Goal: Task Accomplishment & Management: Manage account settings

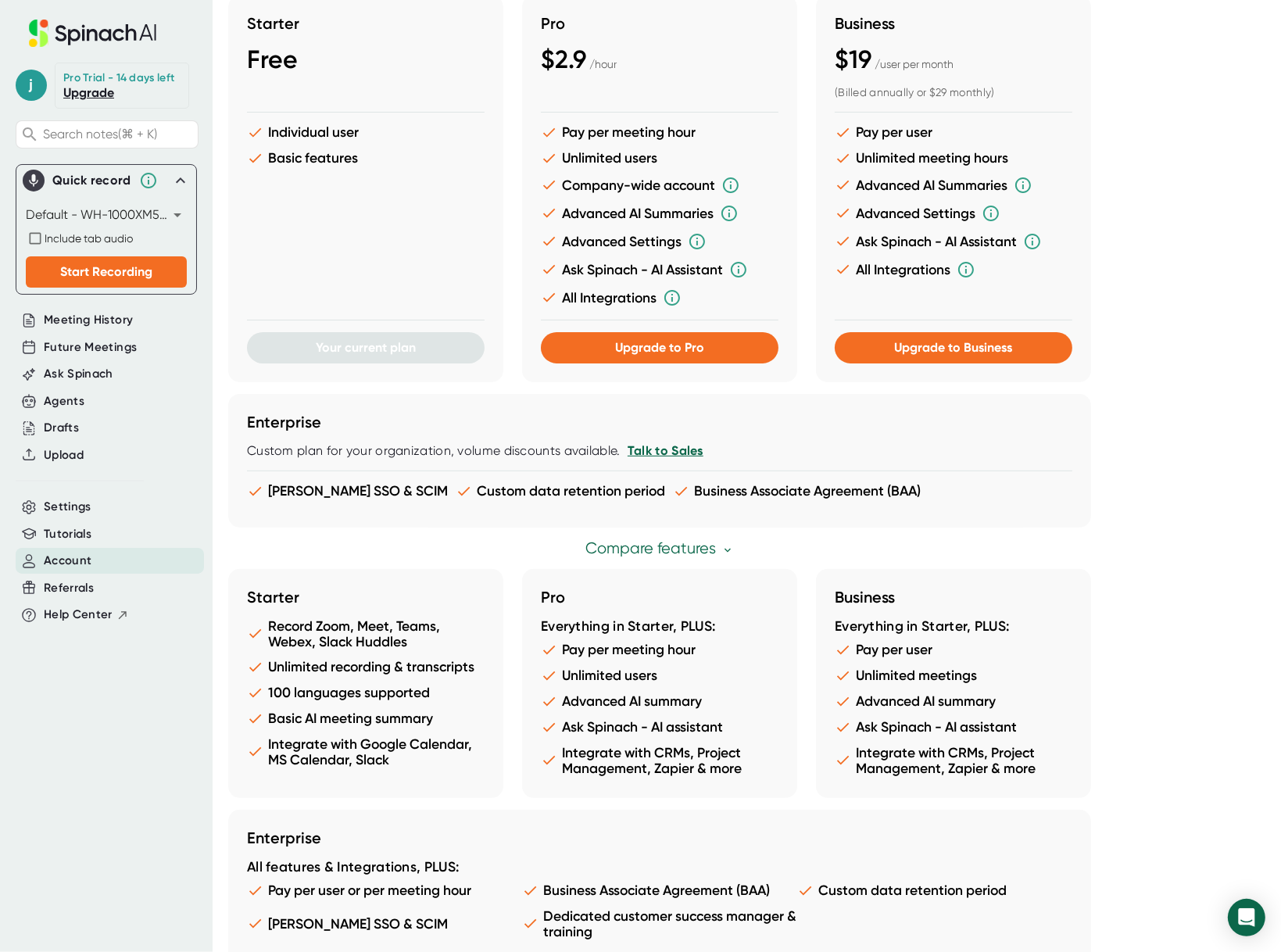
scroll to position [508, 0]
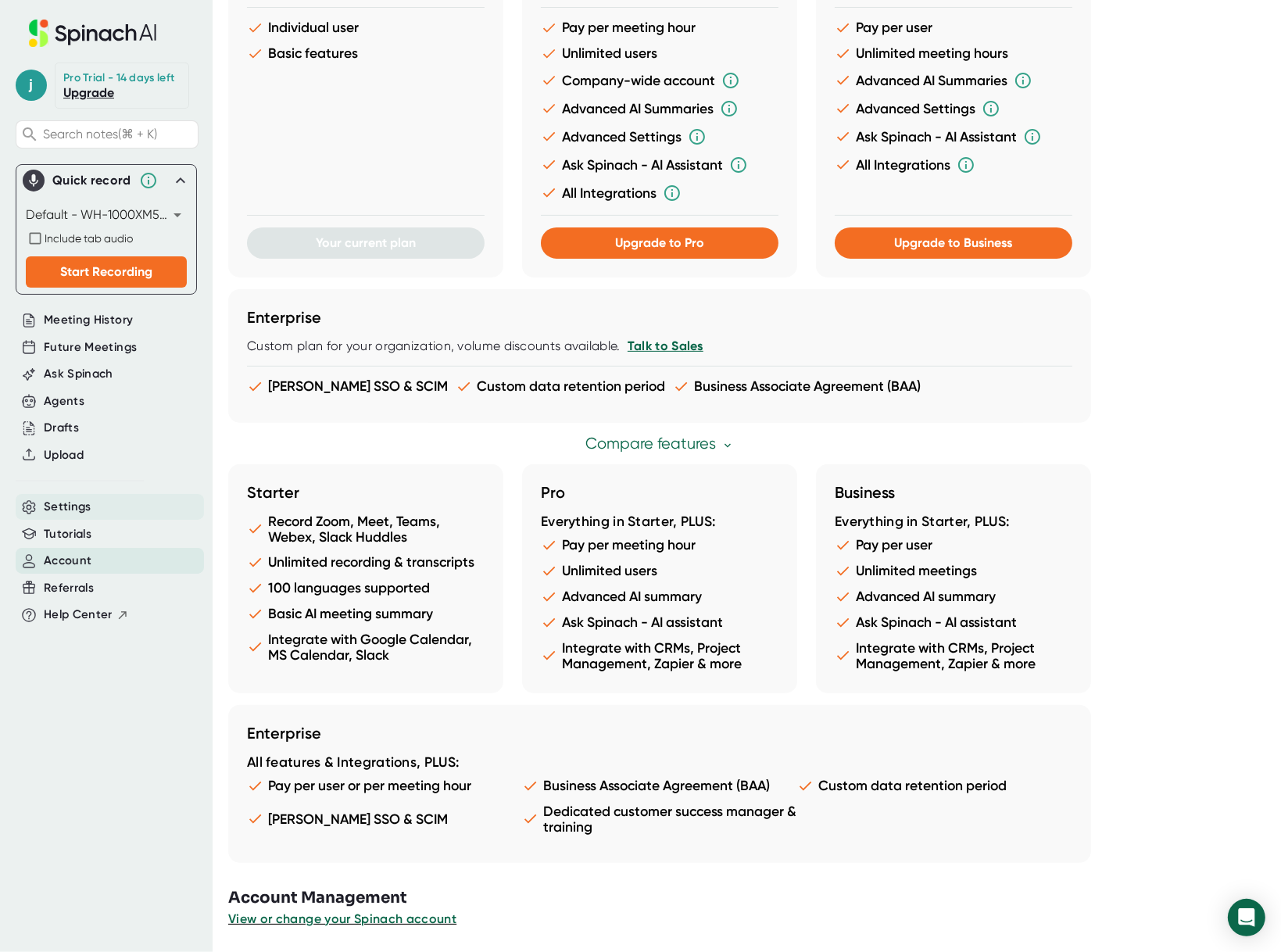
click at [116, 498] on div "Settings" at bounding box center [109, 506] width 189 height 26
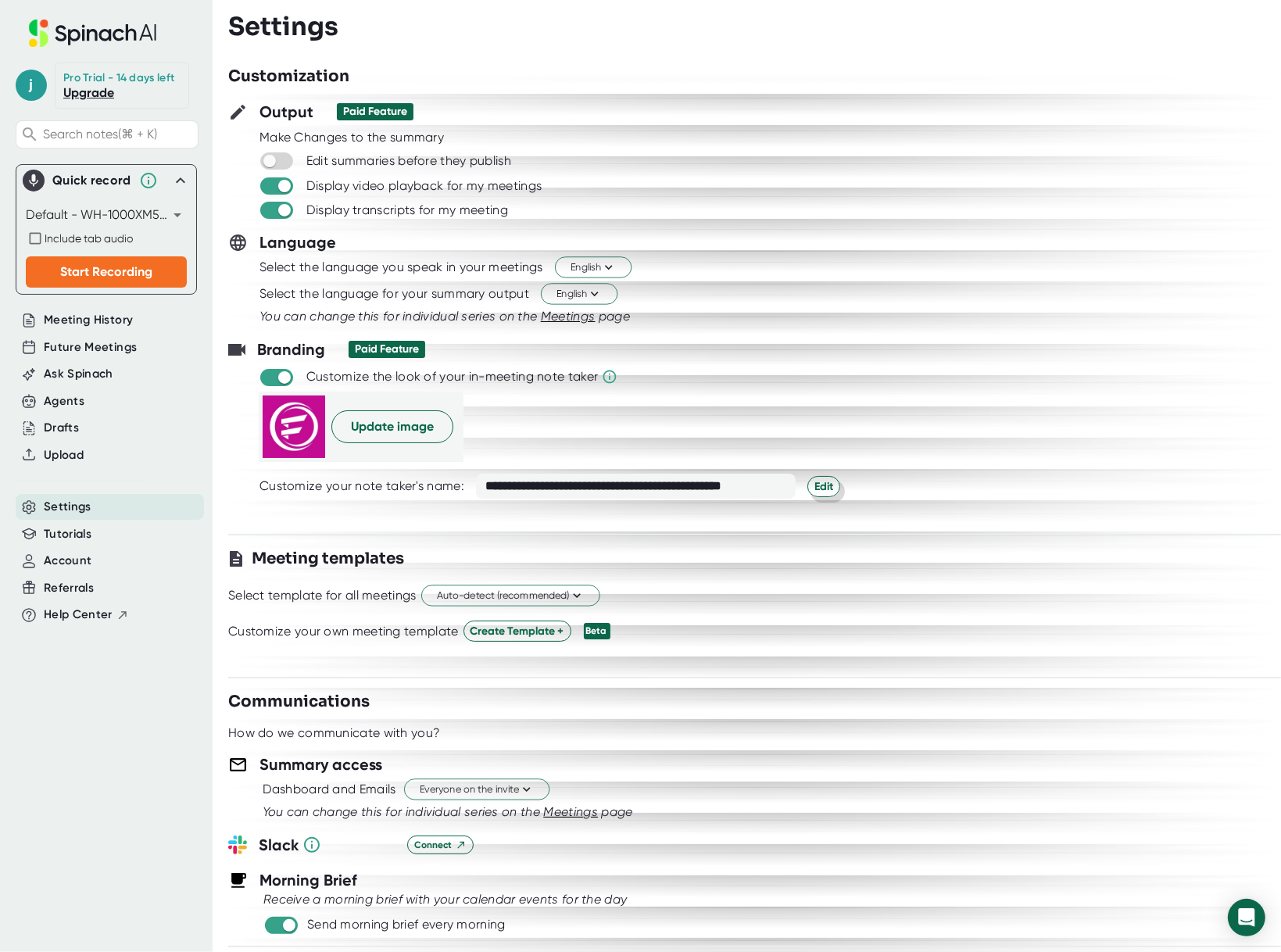
click at [820, 482] on span "Edit" at bounding box center [824, 486] width 19 height 16
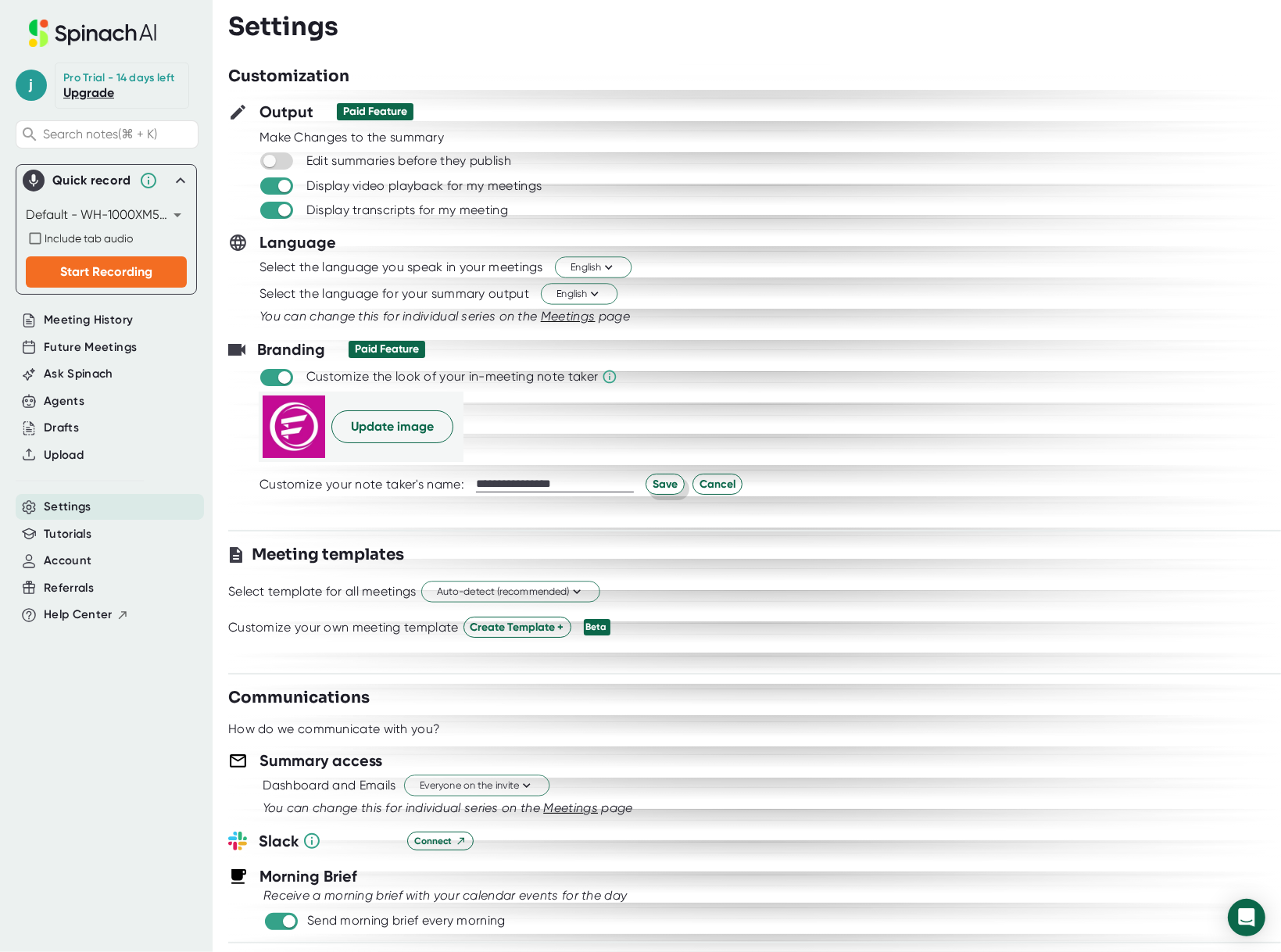
type input "**********"
click at [667, 483] on span "Save" at bounding box center [665, 483] width 25 height 16
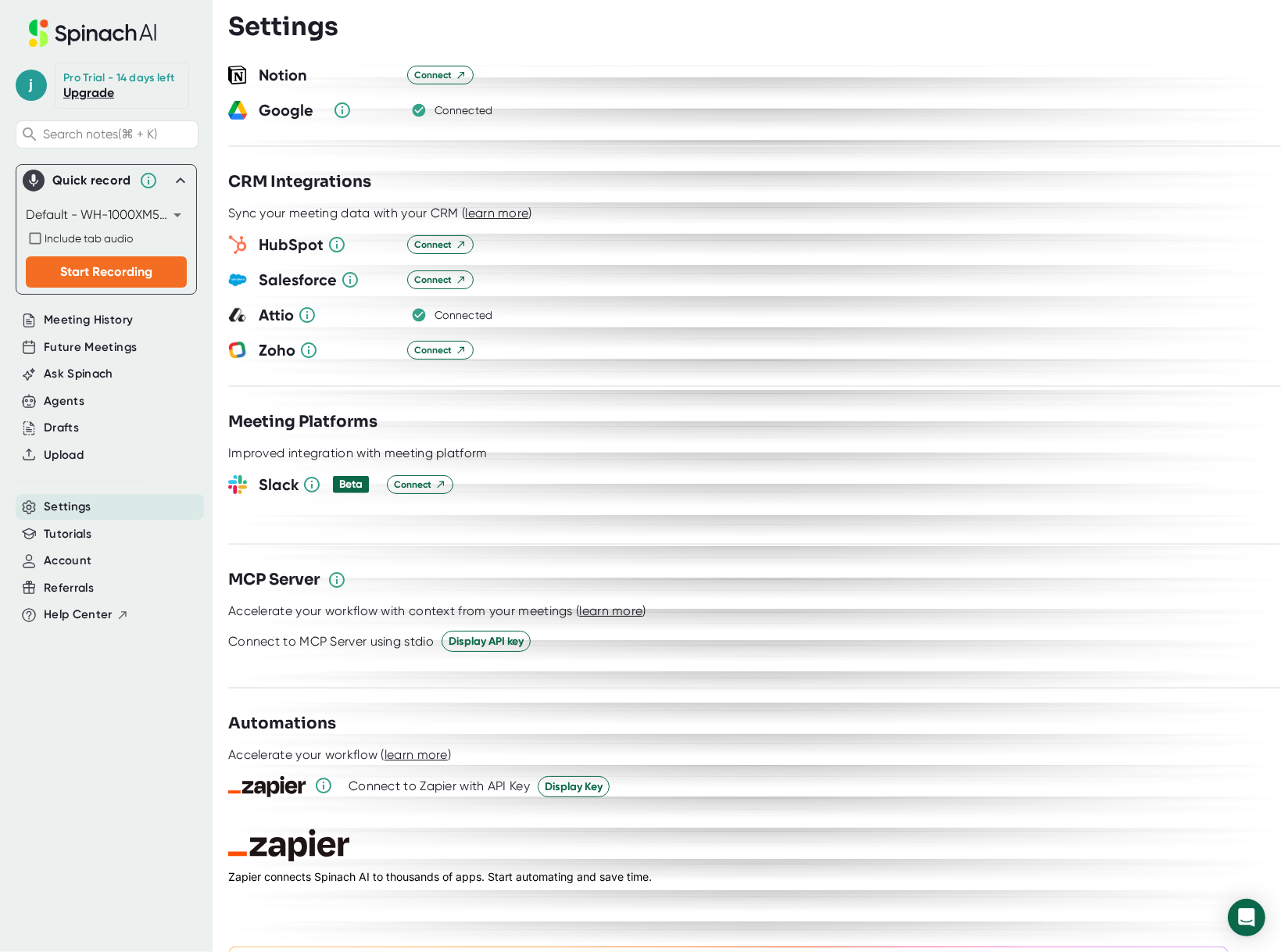
scroll to position [1799, 0]
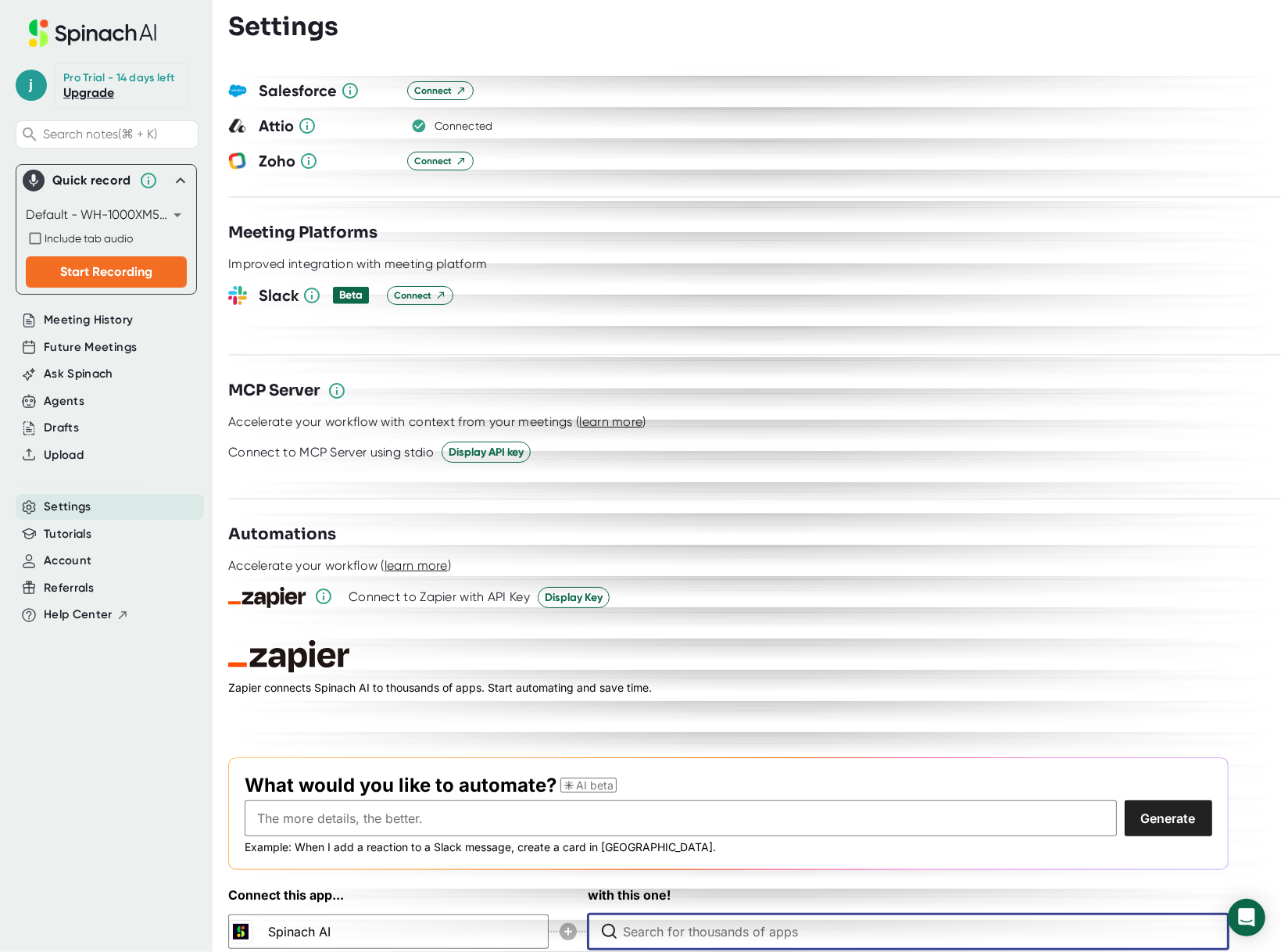
click at [654, 914] on input "Type to search for an app to connect" at bounding box center [911, 931] width 578 height 34
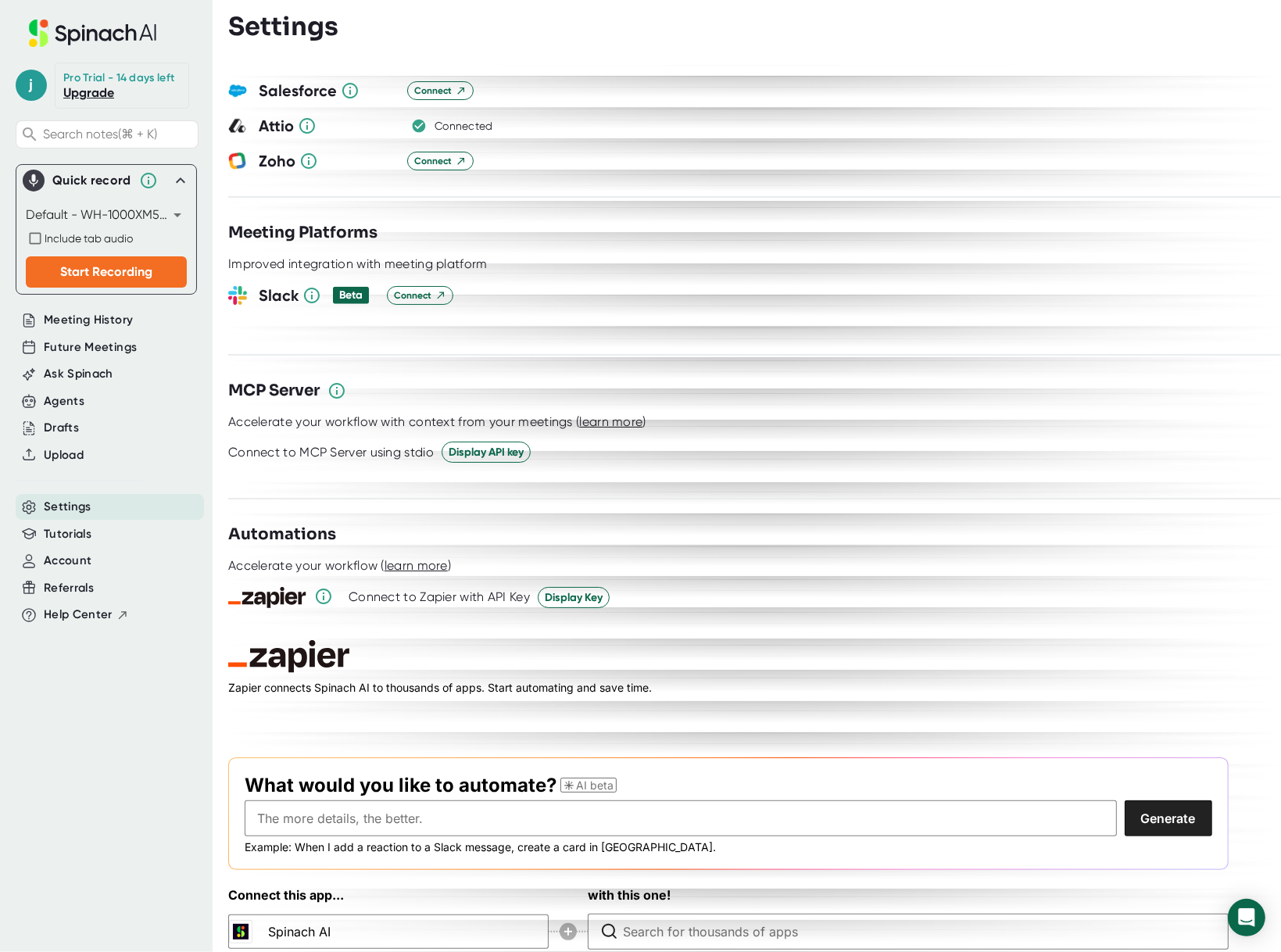
click at [110, 508] on div "Settings" at bounding box center [109, 506] width 189 height 26
click at [614, 286] on div "Connect" at bounding box center [834, 296] width 894 height 19
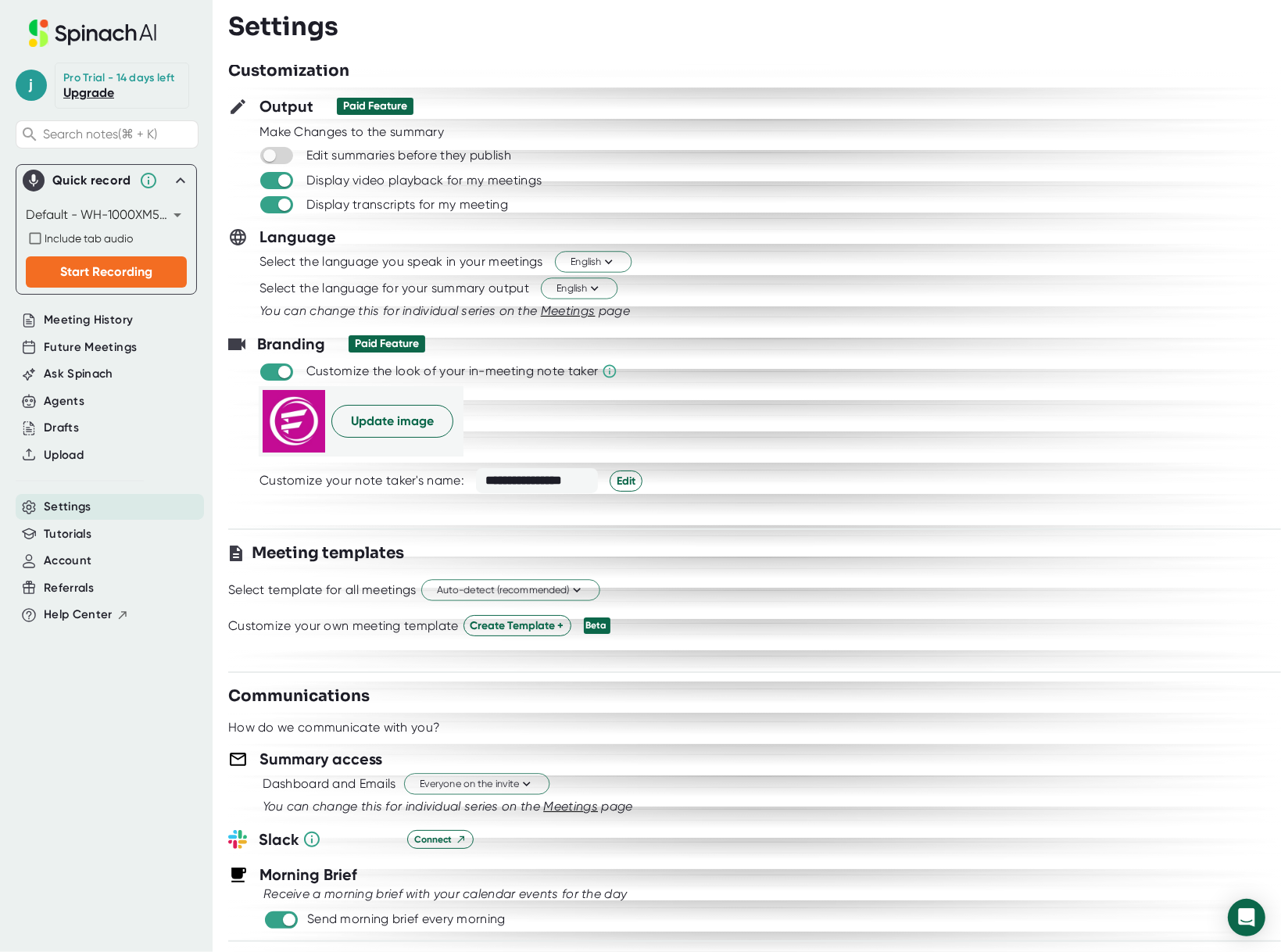
scroll to position [0, 0]
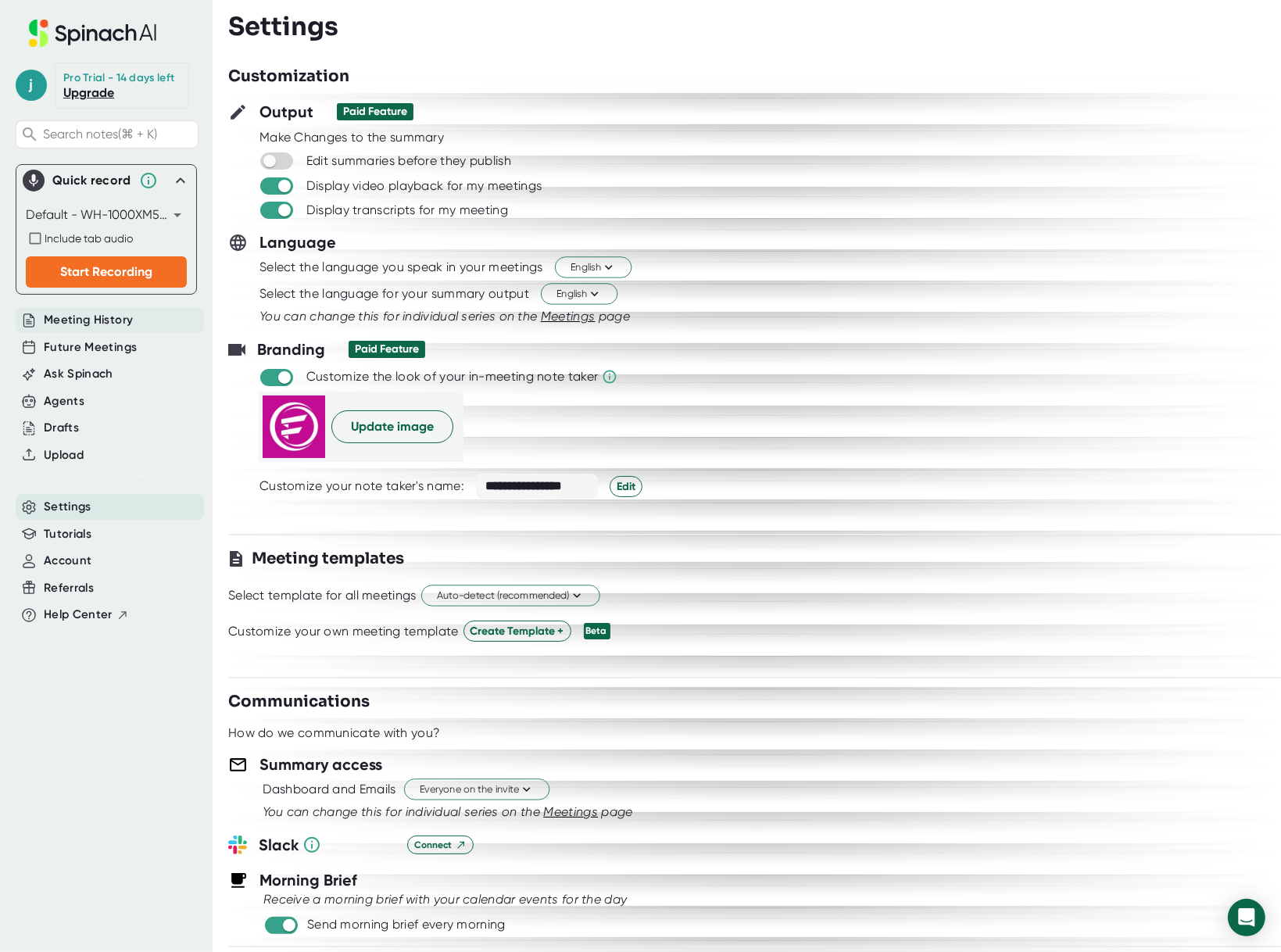
click at [115, 324] on span "Meeting History" at bounding box center [88, 319] width 89 height 18
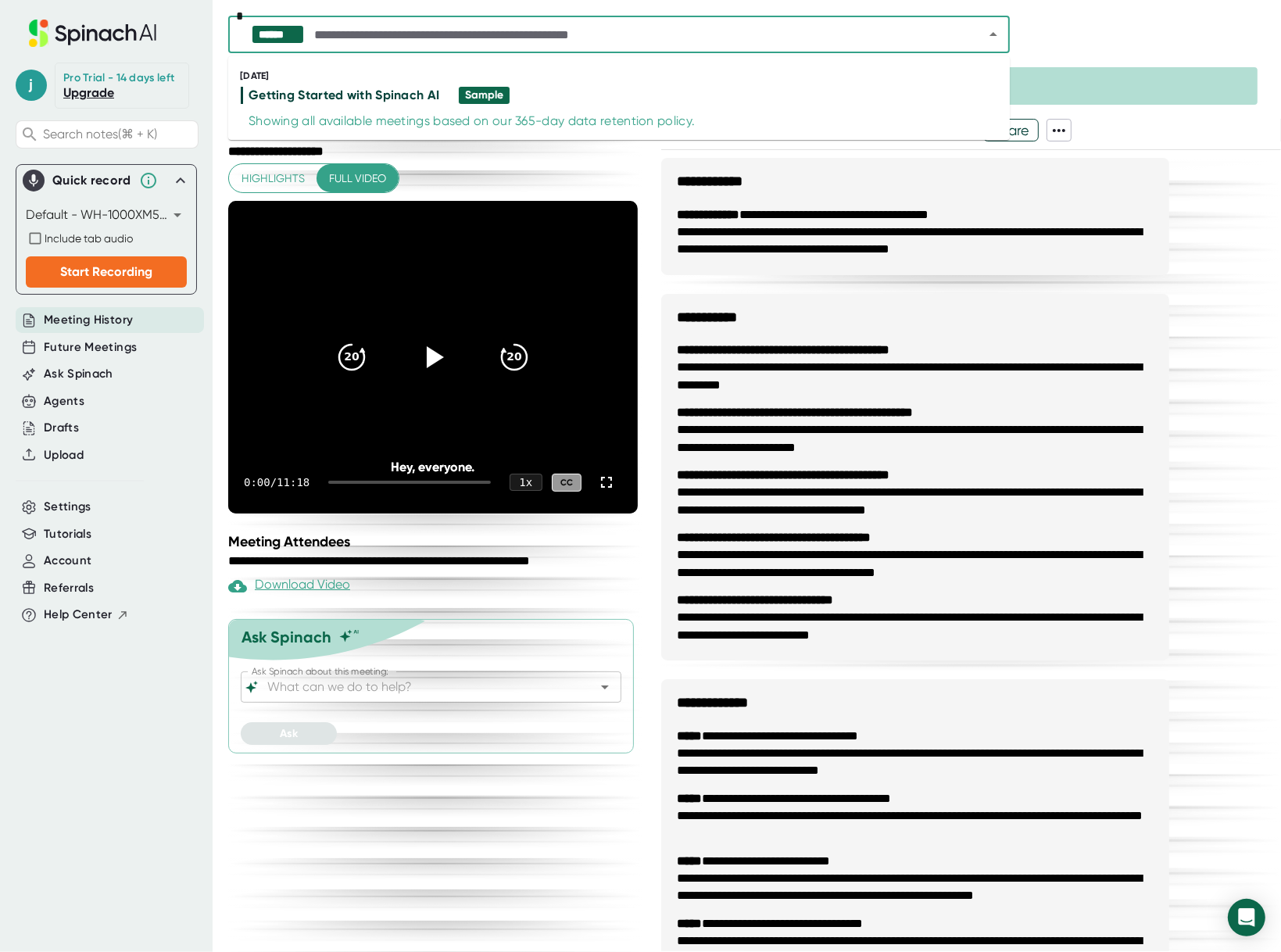
click at [929, 32] on input "text" at bounding box center [635, 34] width 648 height 22
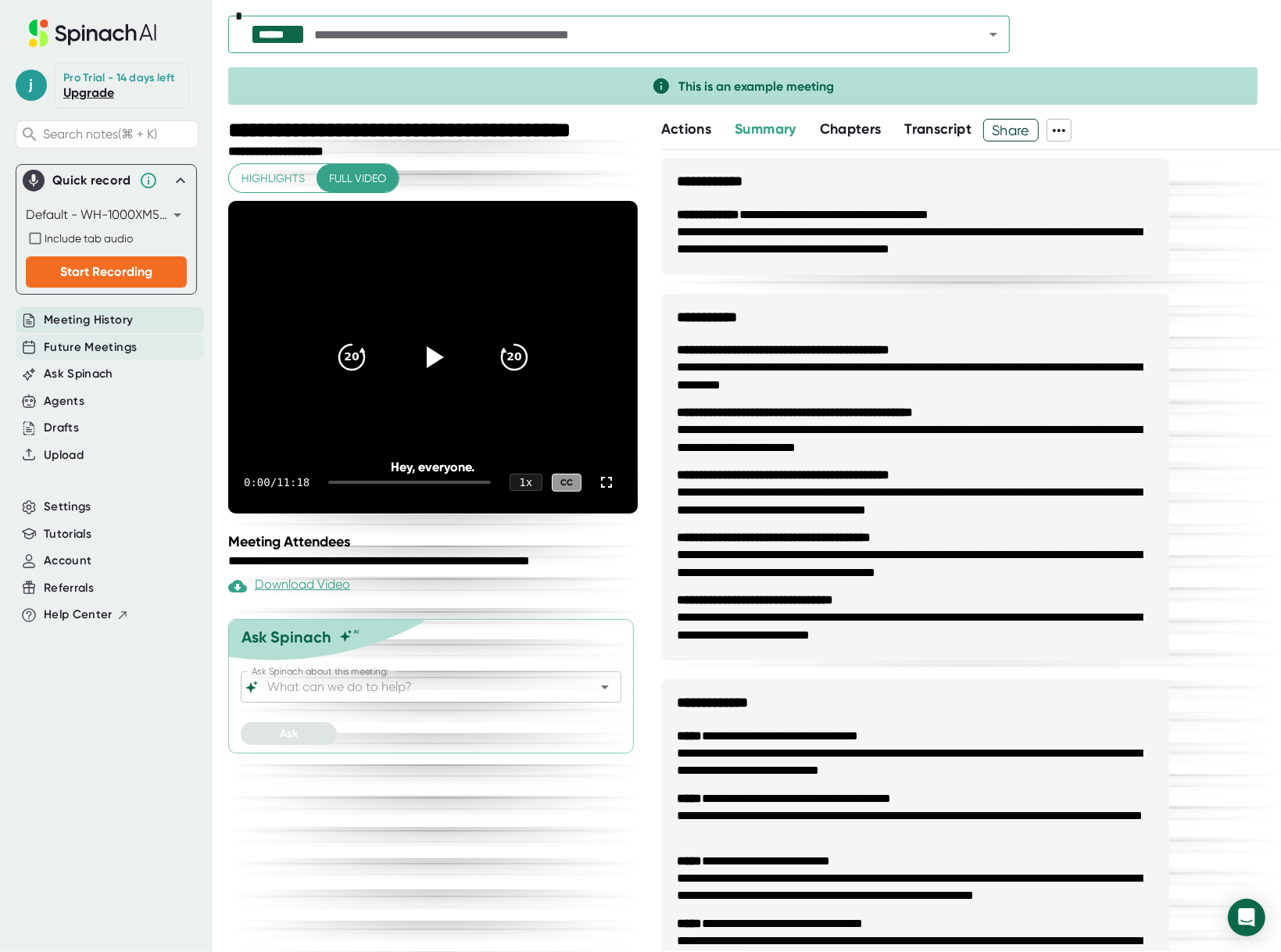
drag, startPoint x: 133, startPoint y: 336, endPoint x: 225, endPoint y: 296, distance: 100.3
click at [134, 336] on div "Future Meetings" at bounding box center [109, 347] width 189 height 26
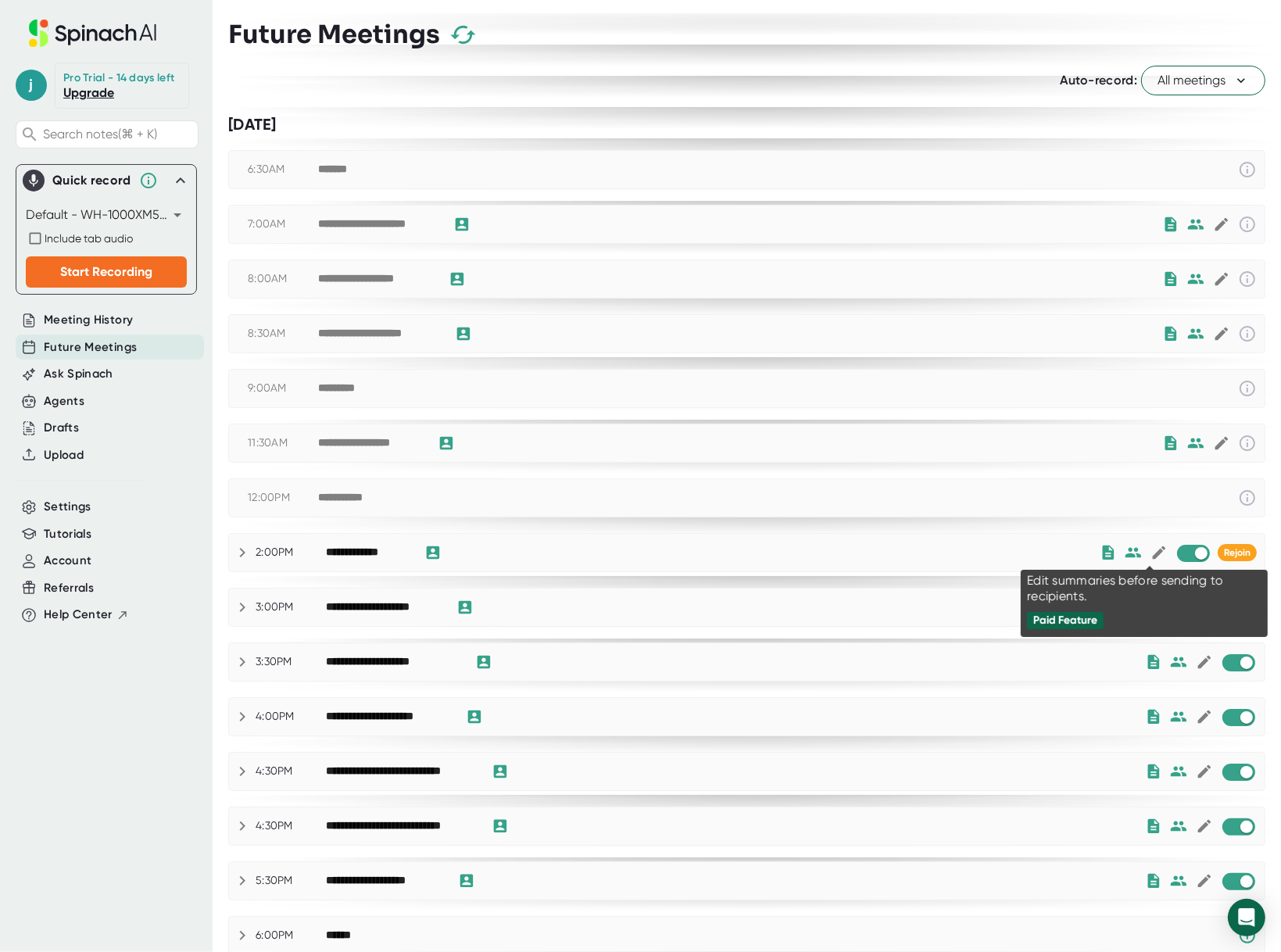
click at [1154, 552] on icon at bounding box center [1159, 552] width 17 height 17
checkbox input "true"
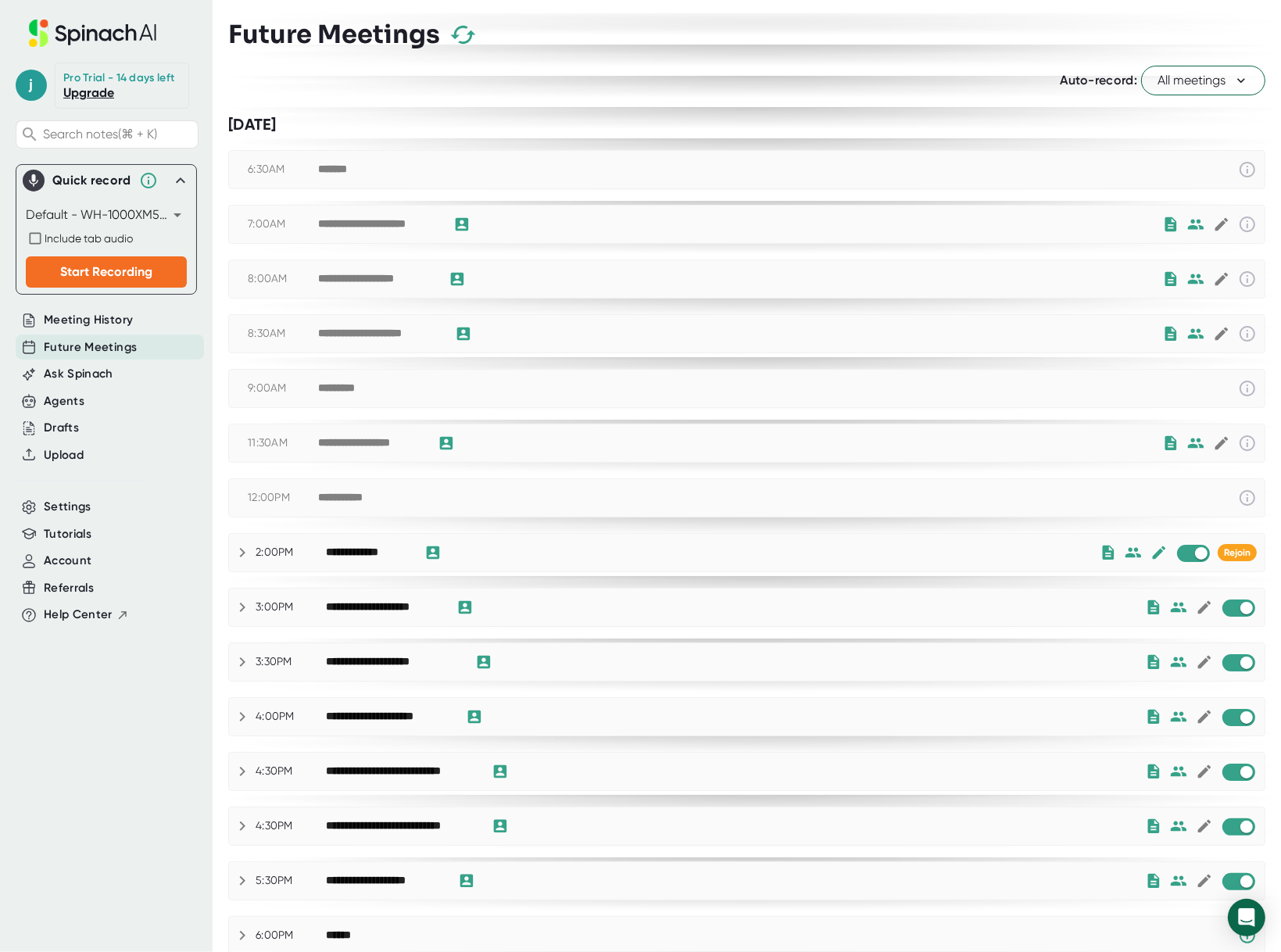
click at [1097, 428] on div "**********" at bounding box center [747, 443] width 1036 height 38
click at [1239, 440] on icon at bounding box center [1247, 442] width 15 height 15
click at [338, 440] on div "**********" at bounding box center [370, 442] width 104 height 14
drag, startPoint x: 350, startPoint y: 441, endPoint x: 381, endPoint y: 385, distance: 64.0
click at [355, 434] on div "**********" at bounding box center [740, 443] width 844 height 19
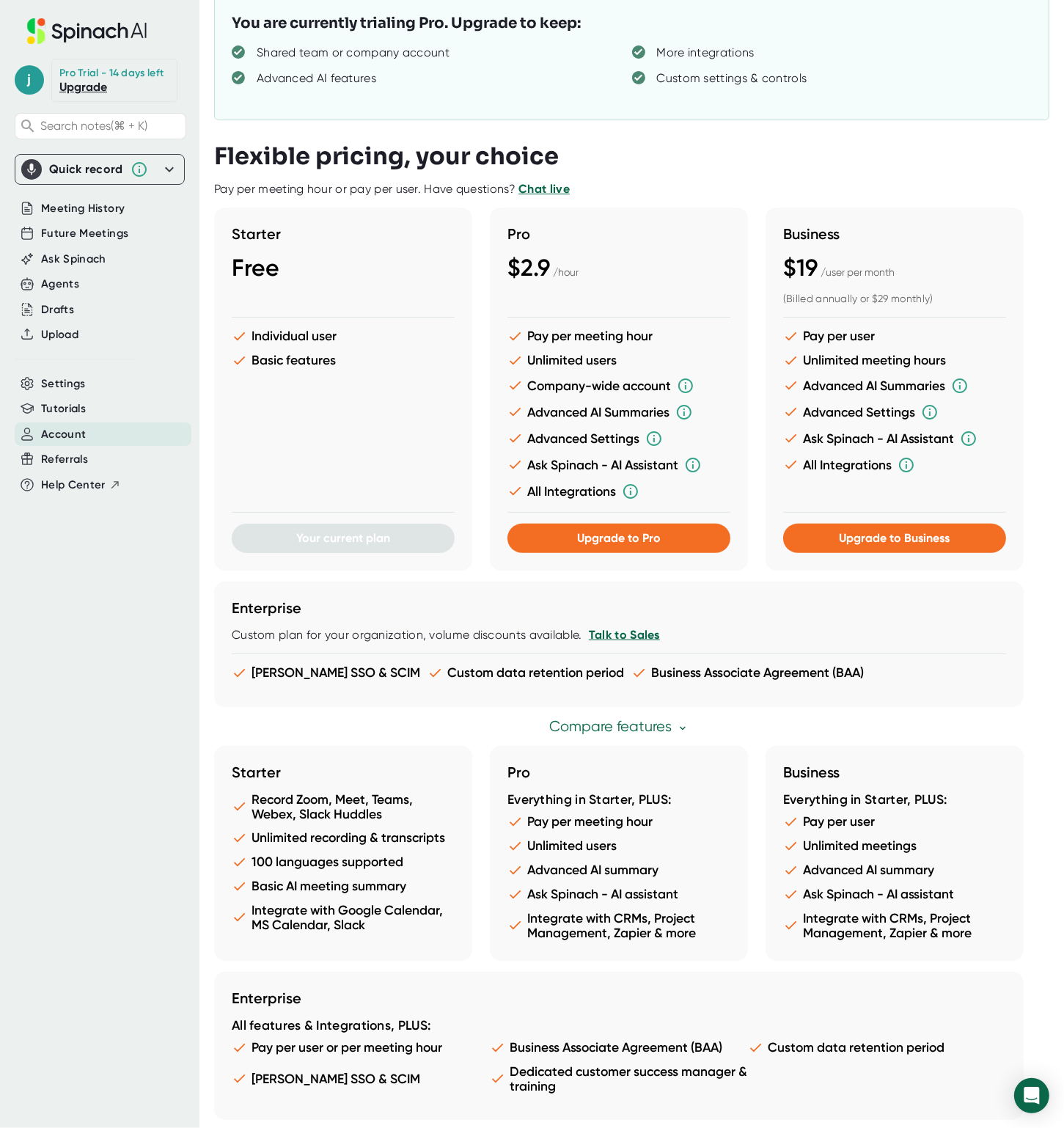
scroll to position [242, 0]
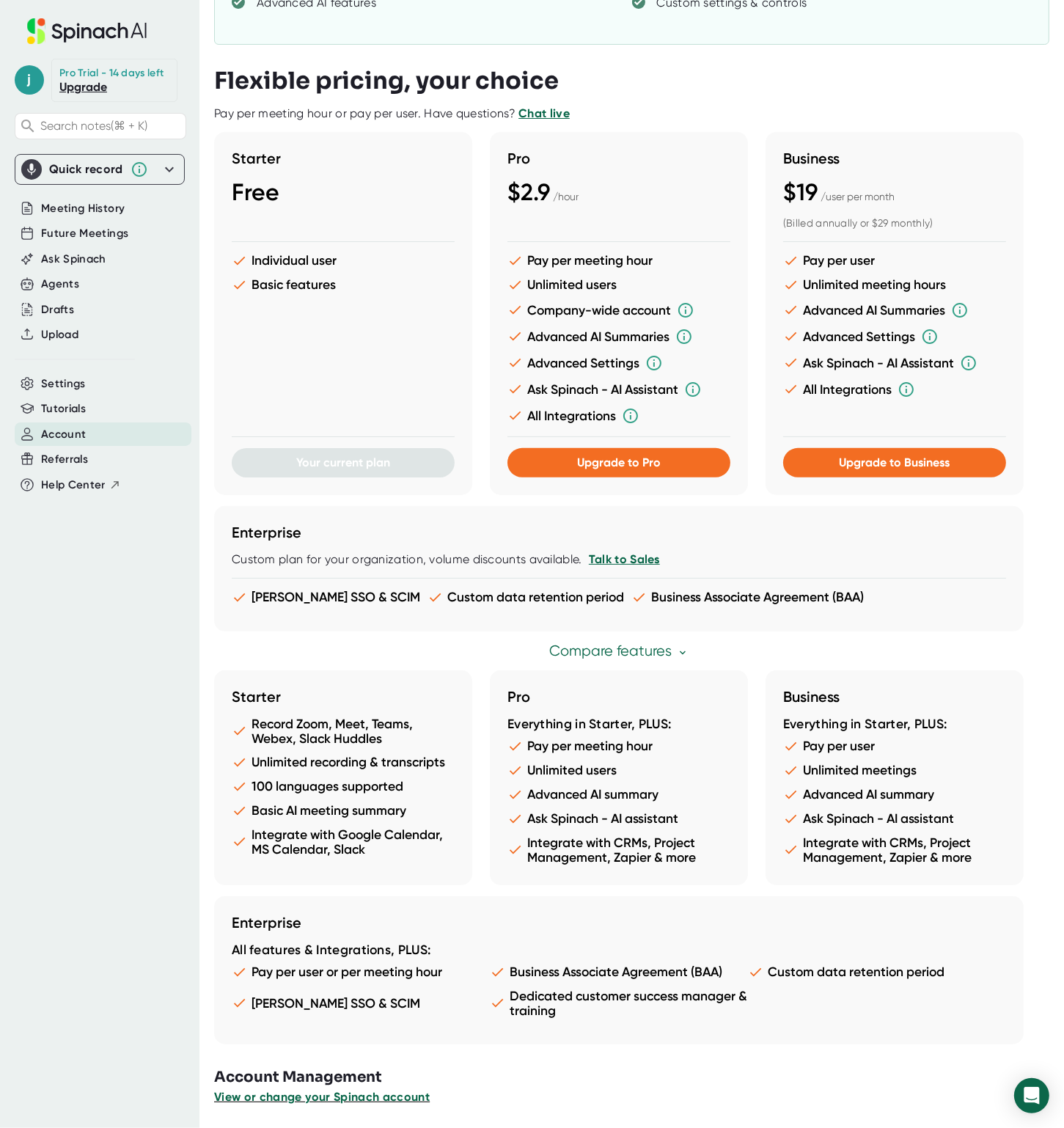
click at [361, 1100] on span "View or change your Spinach account" at bounding box center [322, 1097] width 216 height 14
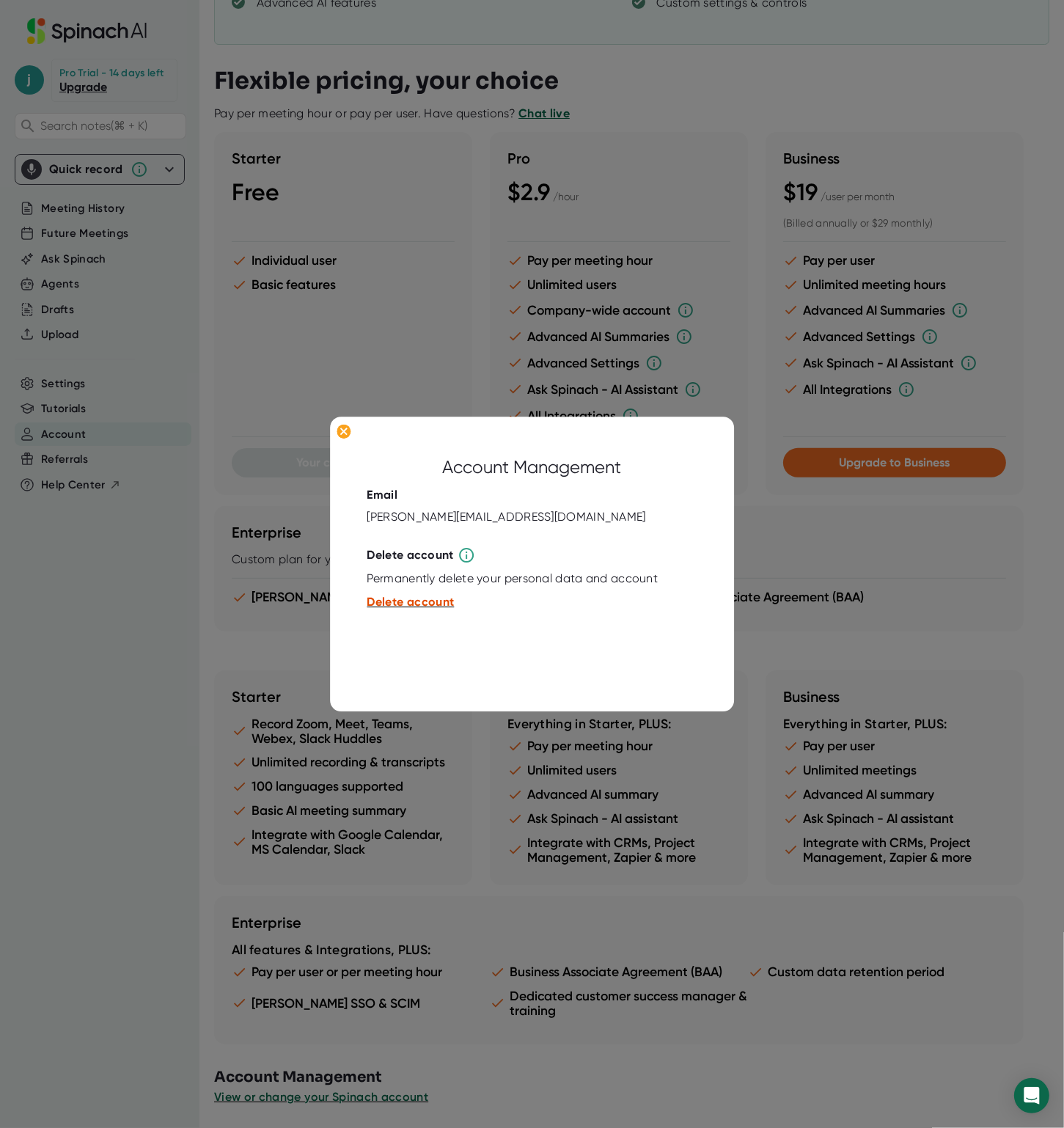
click at [396, 601] on span "Delete account" at bounding box center [411, 602] width 87 height 14
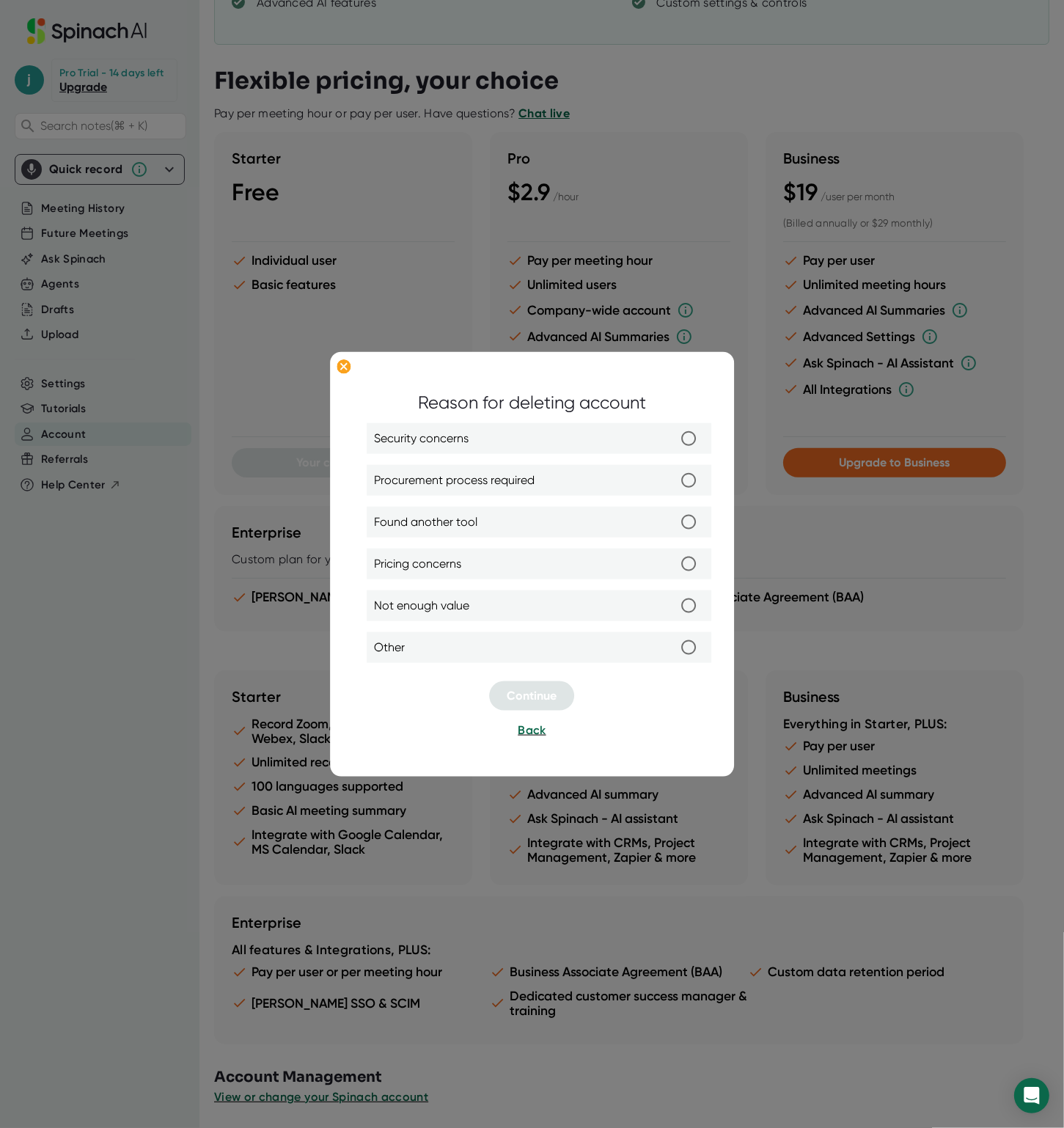
click at [442, 612] on span "Not enough value" at bounding box center [422, 605] width 95 height 18
click at [674, 612] on input "Not enough value" at bounding box center [689, 605] width 31 height 31
radio input "true"
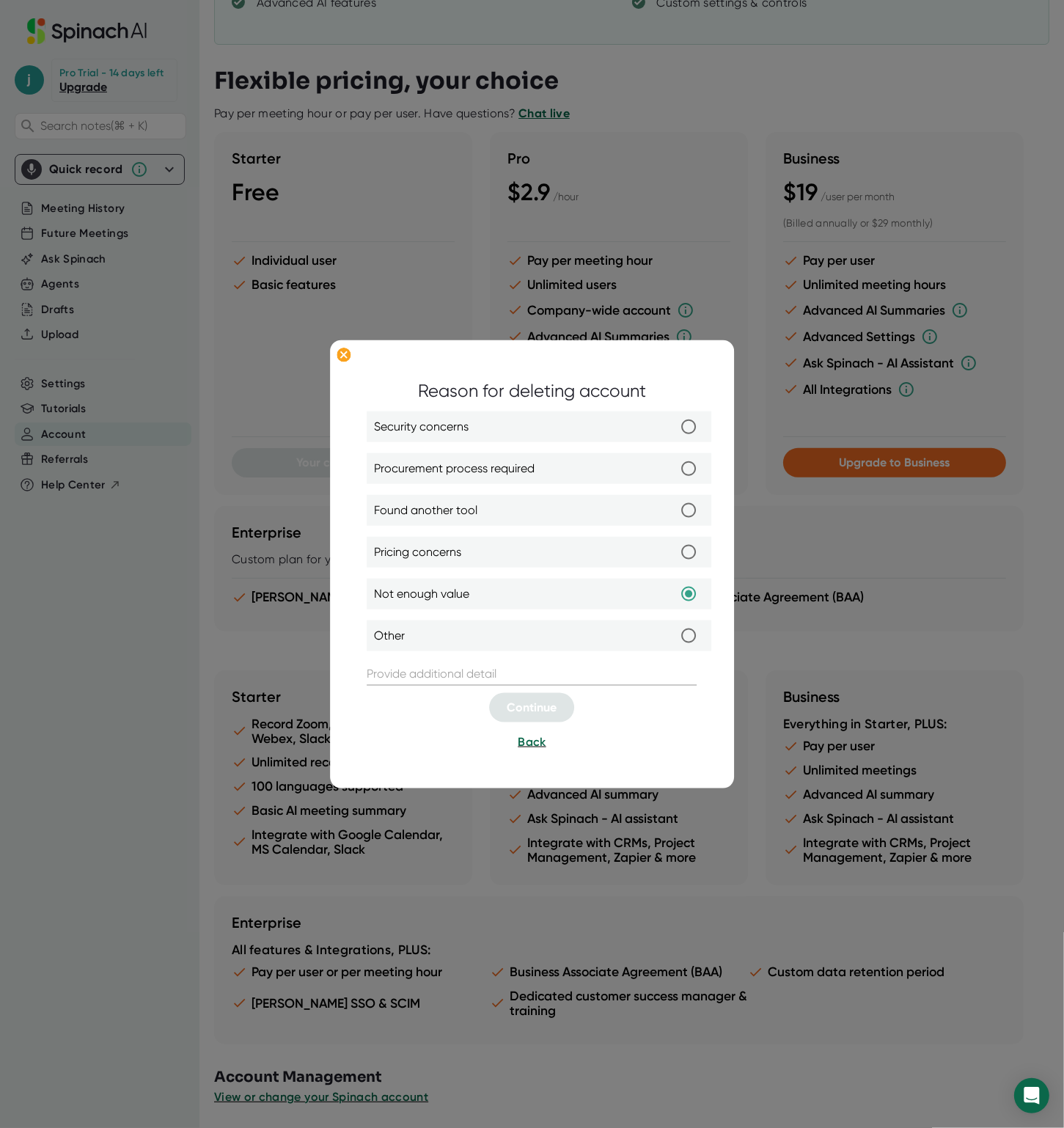
click at [484, 672] on input "text" at bounding box center [532, 674] width 330 height 23
type input "dsaf"
click at [540, 709] on span "Continue" at bounding box center [532, 708] width 50 height 14
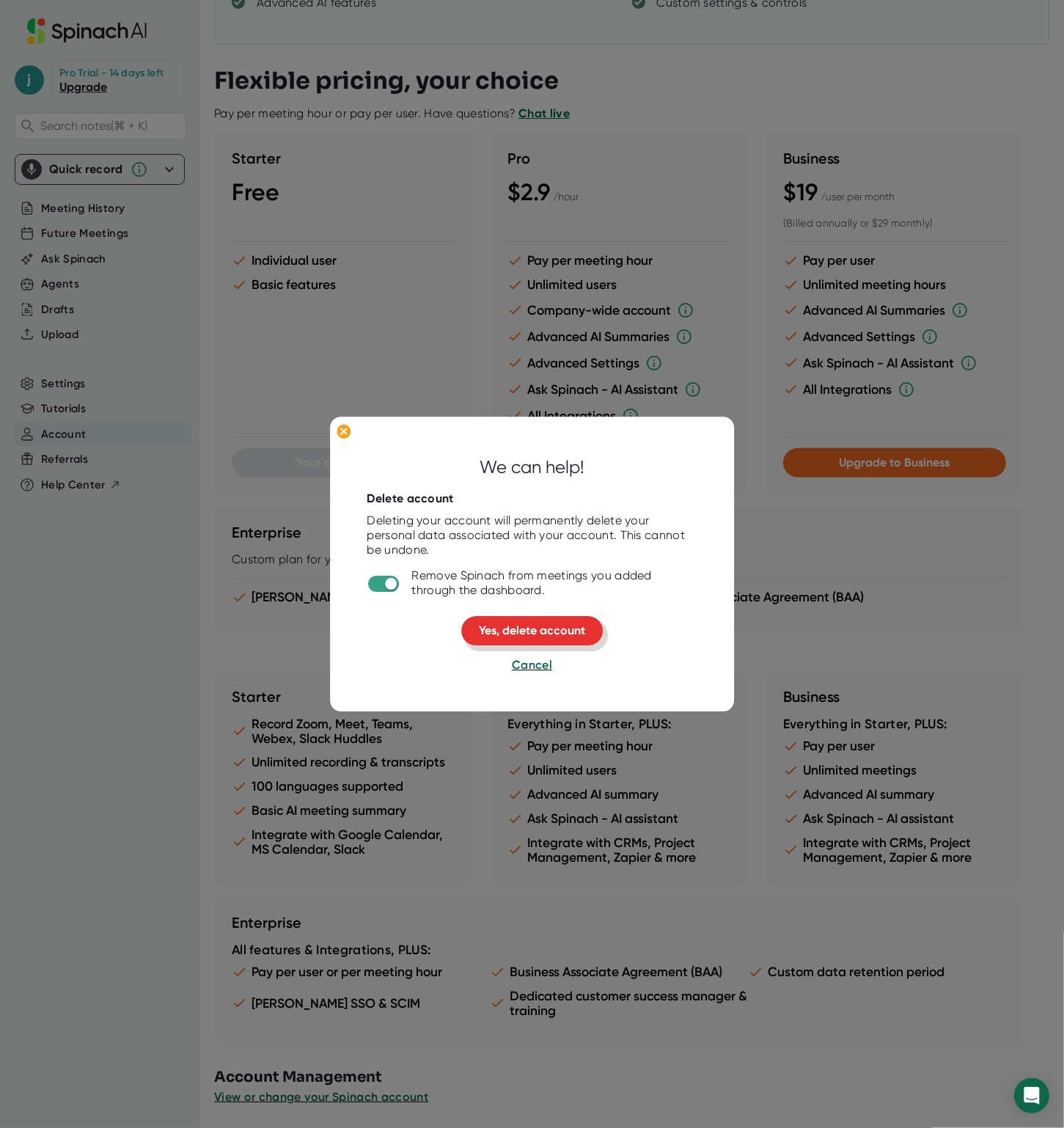
click at [555, 635] on span "Yes, delete account" at bounding box center [532, 630] width 107 height 14
